Goal: Find contact information: Find contact information

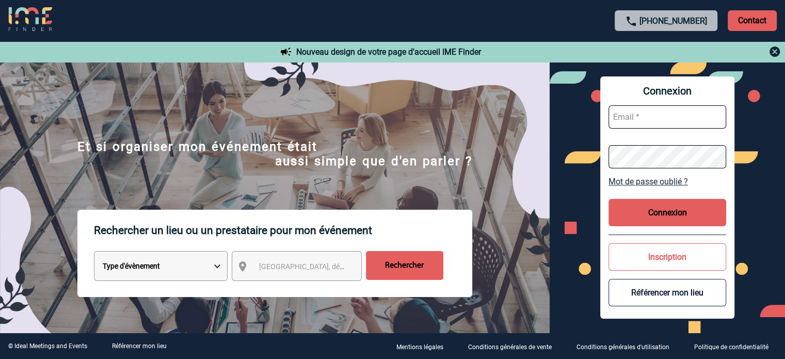
type input "tthiam@ime-groupe.com"
click at [681, 218] on button "Connexion" at bounding box center [668, 212] width 118 height 27
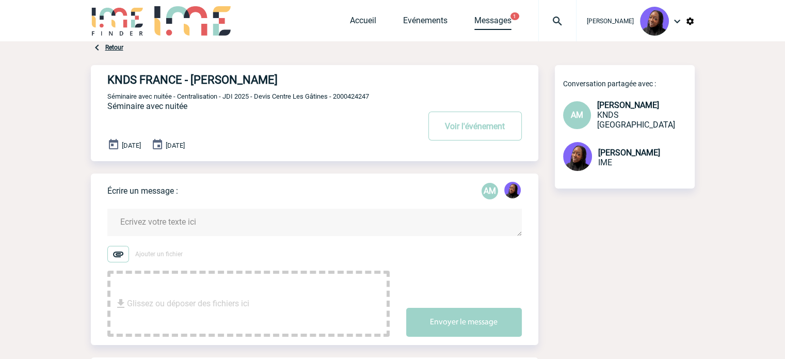
click at [500, 20] on link "Messages" at bounding box center [493, 22] width 37 height 14
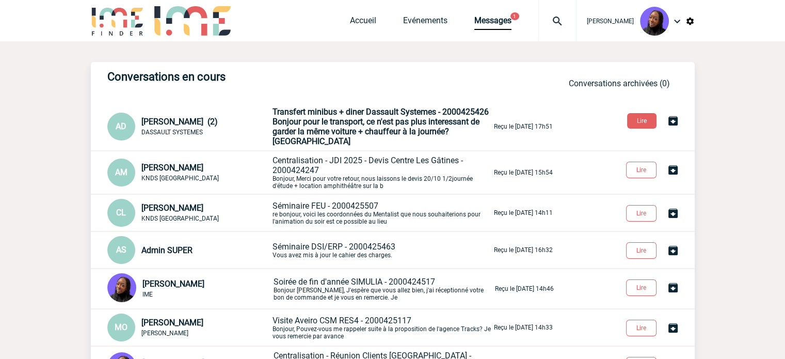
click at [370, 121] on span "Bonjour pour le transport, ce n'est pas plus interessant de garder la même voit…" at bounding box center [376, 131] width 207 height 29
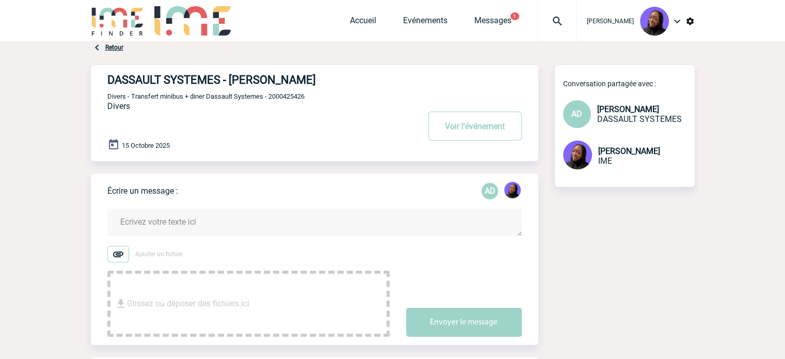
click at [291, 96] on span "Divers - Transfert minibus + diner Dassault Systemes - 2000425426" at bounding box center [205, 96] width 197 height 8
copy span "2000425426"
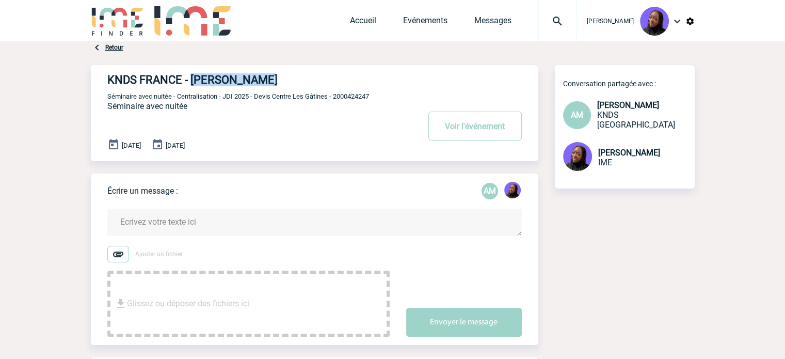
drag, startPoint x: 258, startPoint y: 81, endPoint x: 192, endPoint y: 83, distance: 66.1
click at [192, 83] on h4 "KNDS FRANCE - [PERSON_NAME]" at bounding box center [247, 79] width 281 height 13
copy h4 "[PERSON_NAME]"
click at [483, 134] on button "Voir l'événement" at bounding box center [475, 126] width 93 height 29
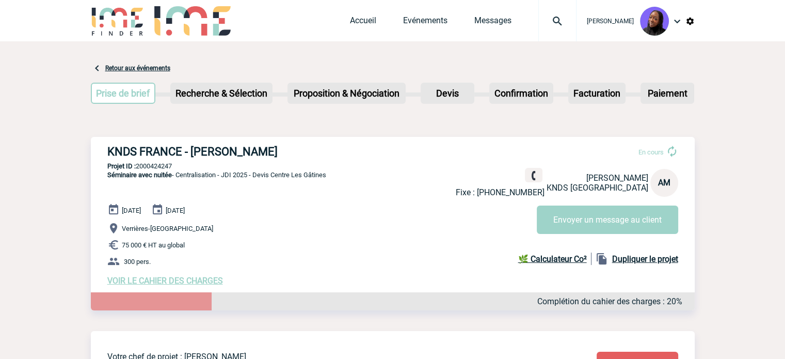
drag, startPoint x: 594, startPoint y: 193, endPoint x: 547, endPoint y: 192, distance: 47.5
click at [547, 192] on div "Fixe : +33130973776 Aurélie MORO KNDS FRANCE AM" at bounding box center [567, 182] width 223 height 29
click at [545, 192] on p "Fixe : +33130973776" at bounding box center [500, 192] width 89 height 10
click at [539, 173] on img at bounding box center [534, 176] width 10 height 10
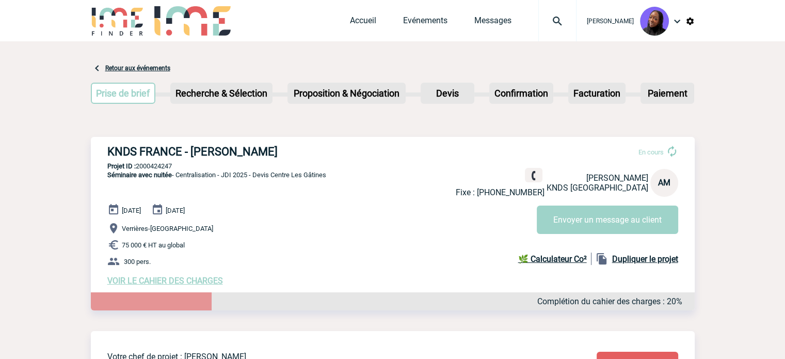
click at [183, 149] on h3 "KNDS FRANCE - [PERSON_NAME]" at bounding box center [262, 151] width 310 height 13
copy div "KNDS FRANCE - [PERSON_NAME]"
